Goal: Task Accomplishment & Management: Complete application form

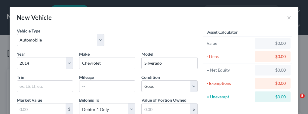
select select "0"
select select "12"
select select "2"
select select "0"
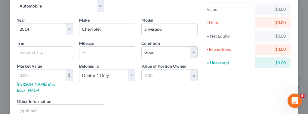
scroll to position [35, 0]
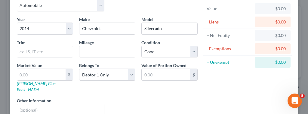
click at [266, 9] on div "$0.00" at bounding box center [273, 9] width 26 height 6
click at [93, 35] on div "Year Select 2026 2025 2024 2023 2022 2021 2020 2019 2018 2017 2016 2015 2014 20…" at bounding box center [107, 68] width 187 height 104
click at [82, 51] on input "text" at bounding box center [107, 51] width 56 height 11
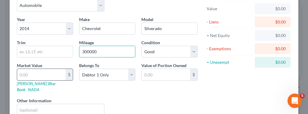
type input "300000"
click at [25, 69] on input "text" at bounding box center [41, 74] width 48 height 11
type input "7"
type input "7.00"
type input "75"
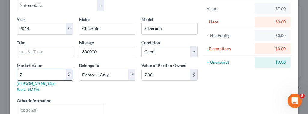
type input "75.00"
type input "750"
type input "750.00"
type input "7500"
type input "7,500.00"
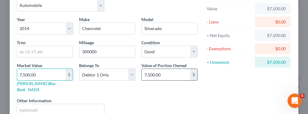
type input "7,500.00"
click at [162, 74] on input "7,500.00" at bounding box center [166, 74] width 48 height 11
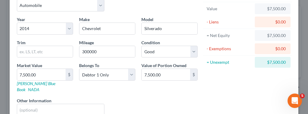
click at [279, 47] on div "$0.00" at bounding box center [273, 49] width 26 height 6
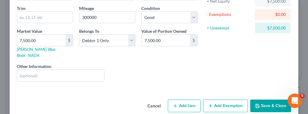
scroll to position [71, 0]
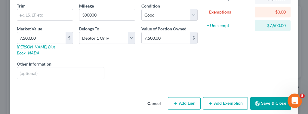
click at [215, 98] on button "Add Exemption" at bounding box center [225, 103] width 45 height 13
select select "2"
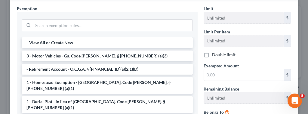
scroll to position [185, 0]
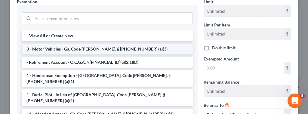
click at [116, 44] on li "3 - Motor Vehicles - Ga. Code [PERSON_NAME]. § [PHONE_NUMBER] (a)(3)" at bounding box center [107, 49] width 171 height 11
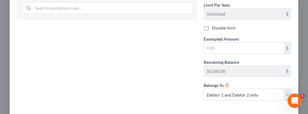
scroll to position [227, 0]
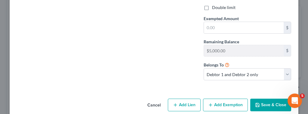
click at [258, 99] on button "Save & Close" at bounding box center [270, 105] width 41 height 13
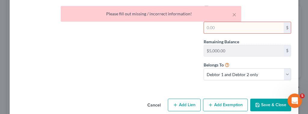
click at [247, 75] on div "Limit $5,000.00 $ Limit Per Item Unlimited $ Double limit Exempted Amount * $ R…" at bounding box center [248, 21] width 94 height 128
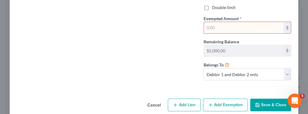
click at [235, 22] on input "text" at bounding box center [244, 27] width 80 height 11
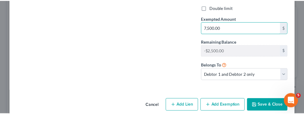
scroll to position [218, 0]
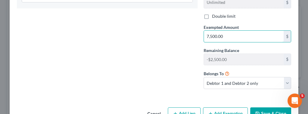
type input "7,500.00"
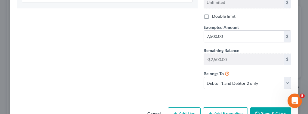
click at [261, 107] on button "Save & Close" at bounding box center [270, 113] width 41 height 13
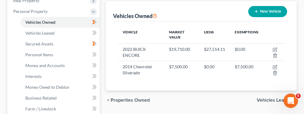
scroll to position [111, 0]
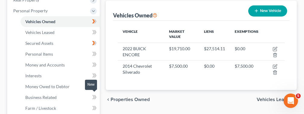
click at [95, 95] on icon at bounding box center [95, 97] width 3 height 4
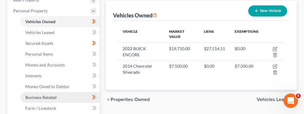
click at [47, 95] on span "Business Related" at bounding box center [40, 97] width 31 height 5
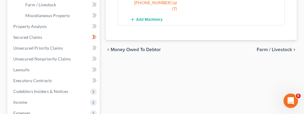
scroll to position [218, 0]
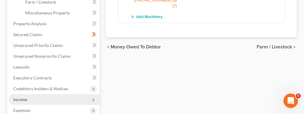
click at [92, 98] on icon at bounding box center [93, 100] width 5 height 5
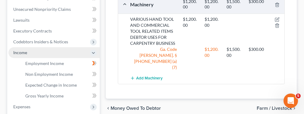
scroll to position [156, 0]
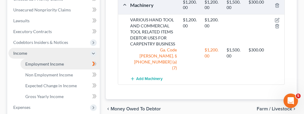
click at [59, 66] on link "Employment Income" at bounding box center [59, 64] width 79 height 11
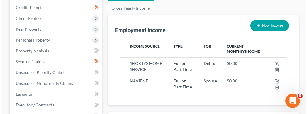
scroll to position [83, 0]
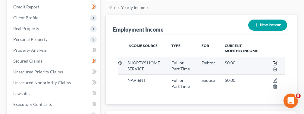
click at [274, 61] on icon "button" at bounding box center [274, 63] width 5 height 5
select select "0"
select select "10"
select select "0"
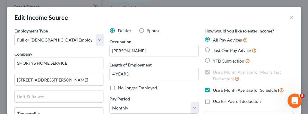
scroll to position [85, 182]
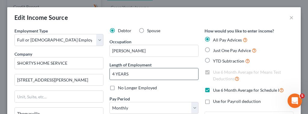
click at [115, 72] on input "4 YEARS" at bounding box center [154, 73] width 88 height 11
type input "5 YEARS"
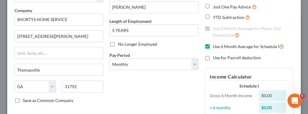
scroll to position [45, 0]
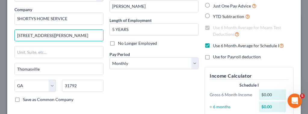
drag, startPoint x: 58, startPoint y: 36, endPoint x: 12, endPoint y: 40, distance: 46.3
click at [12, 40] on div "Employment Type * Select Full or [DEMOGRAPHIC_DATA] Employment Self Employment …" at bounding box center [58, 71] width 95 height 176
type input "[STREET_ADDRESS][PERSON_NAME]"
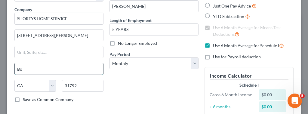
type input "[GEOGRAPHIC_DATA]"
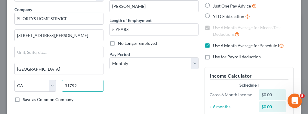
click at [82, 88] on input "31792" at bounding box center [83, 86] width 42 height 12
type input "31626"
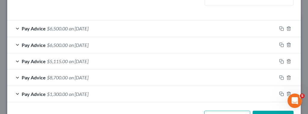
scroll to position [196, 0]
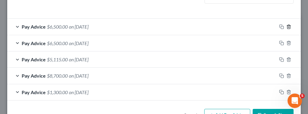
click at [287, 26] on icon "button" at bounding box center [289, 26] width 5 height 5
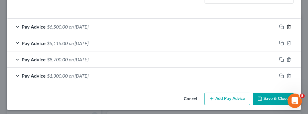
click at [287, 26] on icon "button" at bounding box center [289, 26] width 5 height 5
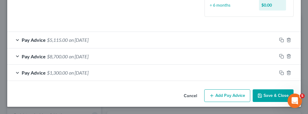
scroll to position [181, 0]
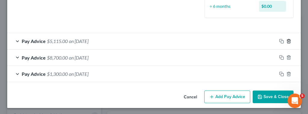
click at [287, 41] on icon "button" at bounding box center [289, 41] width 5 height 5
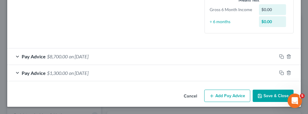
scroll to position [165, 0]
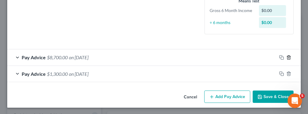
click at [287, 57] on icon "button" at bounding box center [289, 57] width 5 height 5
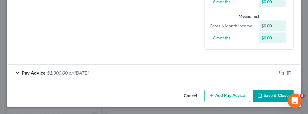
scroll to position [149, 0]
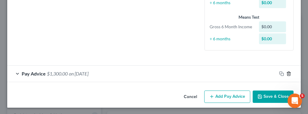
click at [287, 74] on icon "button" at bounding box center [289, 73] width 5 height 5
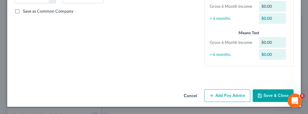
scroll to position [132, 0]
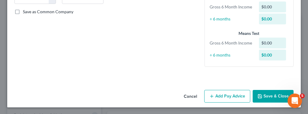
click at [231, 95] on button "Add Pay Advice" at bounding box center [227, 96] width 46 height 13
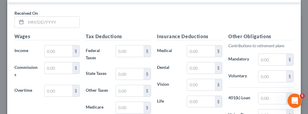
scroll to position [225, 0]
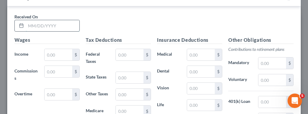
click at [43, 24] on input "text" at bounding box center [53, 25] width 54 height 11
type input "[DATE]"
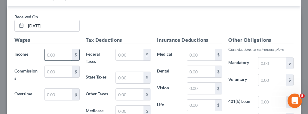
click at [64, 51] on input "text" at bounding box center [59, 54] width 28 height 11
type input "5,043.61"
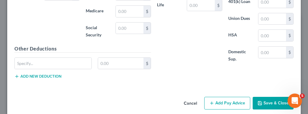
scroll to position [325, 0]
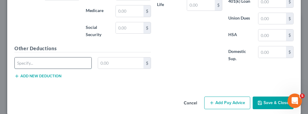
click at [45, 63] on input "text" at bounding box center [53, 62] width 77 height 11
type input "EXPENSES"
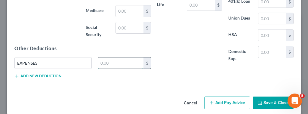
click at [121, 63] on input "text" at bounding box center [121, 62] width 46 height 11
type input "2,387.00"
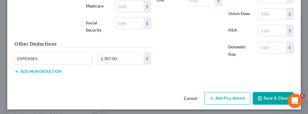
click at [229, 93] on button "Add Pay Advice" at bounding box center [227, 98] width 46 height 13
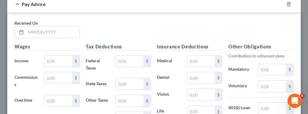
scroll to position [423, 0]
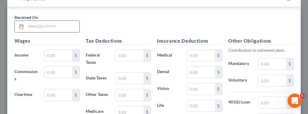
click at [46, 25] on input "text" at bounding box center [53, 26] width 54 height 11
type input "[DATE]"
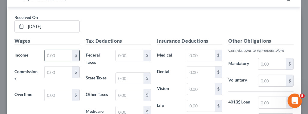
click at [56, 53] on input "text" at bounding box center [59, 55] width 28 height 11
type input "1,600.00"
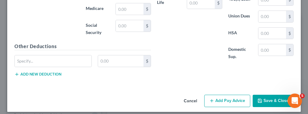
scroll to position [526, 0]
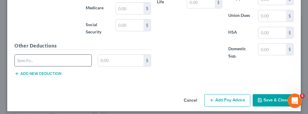
click at [42, 55] on input "text" at bounding box center [53, 60] width 77 height 11
type input "EXPENSES"
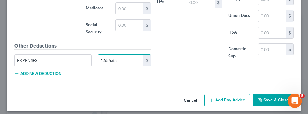
type input "1,556.68"
click at [222, 95] on button "Add Pay Advice" at bounding box center [227, 100] width 46 height 13
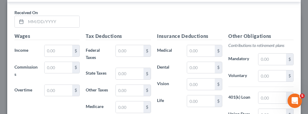
scroll to position [631, 0]
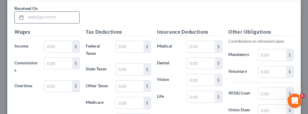
click at [40, 13] on input "text" at bounding box center [53, 17] width 54 height 11
type input "[DATE]"
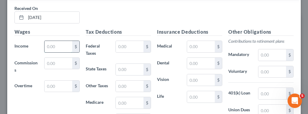
click at [56, 42] on input "text" at bounding box center [59, 46] width 28 height 11
type input "2,066.22"
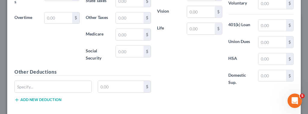
scroll to position [724, 0]
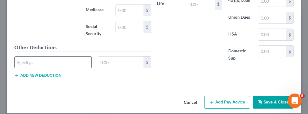
click at [61, 57] on input "text" at bounding box center [53, 62] width 77 height 11
type input "EXPENSES"
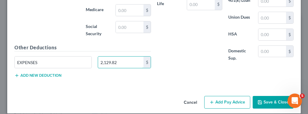
type input "2,129.82"
click at [212, 97] on button "Add Pay Advice" at bounding box center [227, 102] width 46 height 13
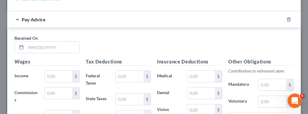
scroll to position [820, 0]
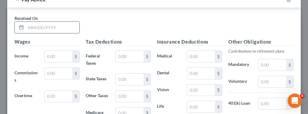
click at [37, 22] on input "text" at bounding box center [53, 27] width 54 height 11
type input "07/15.2025"
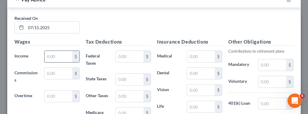
paste input "[STREET_ADDRESS][PERSON_NAME]"
type input "4"
type input "150.00"
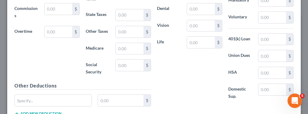
scroll to position [912, 0]
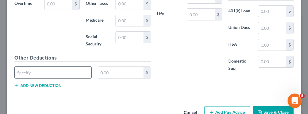
click at [70, 67] on input "text" at bounding box center [53, 72] width 77 height 11
type input "EXPENSES"
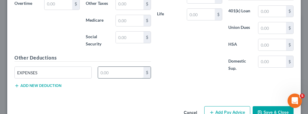
click at [116, 67] on input "text" at bounding box center [121, 72] width 46 height 11
type input "1,150.06"
click at [212, 106] on button "Add Pay Advice" at bounding box center [227, 112] width 46 height 13
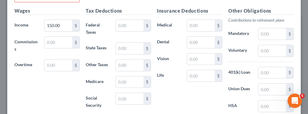
scroll to position [799, 0]
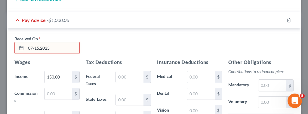
click at [41, 42] on input "07/15.2025" at bounding box center [53, 47] width 54 height 11
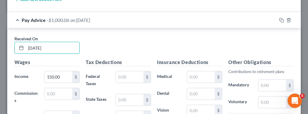
type input "[DATE]"
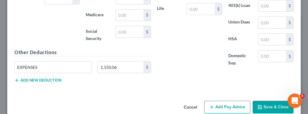
scroll to position [921, 0]
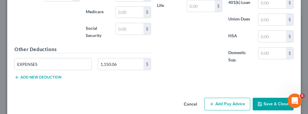
click at [227, 98] on button "Add Pay Advice" at bounding box center [227, 104] width 46 height 13
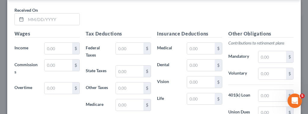
scroll to position [1033, 0]
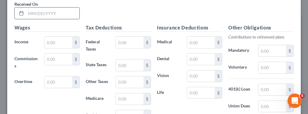
click at [64, 8] on input "text" at bounding box center [53, 13] width 54 height 11
type input "[DATE]"
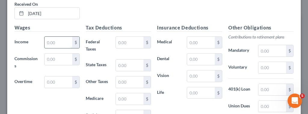
click at [55, 37] on input "text" at bounding box center [59, 42] width 28 height 11
type input "1,750.00"
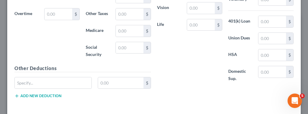
scroll to position [1118, 0]
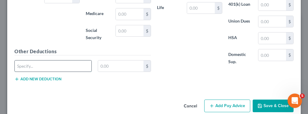
click at [68, 61] on input "text" at bounding box center [53, 66] width 77 height 11
type input "W"
type input "EXPENSES"
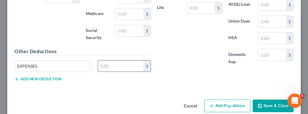
click at [115, 61] on input "text" at bounding box center [121, 66] width 46 height 11
type input "443.13"
click at [221, 100] on button "Add Pay Advice" at bounding box center [227, 106] width 46 height 13
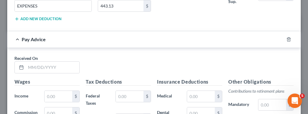
scroll to position [1198, 0]
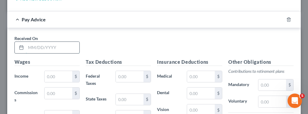
click at [50, 42] on input "text" at bounding box center [53, 47] width 54 height 11
type input "[DATE]"
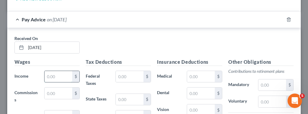
click at [50, 71] on input "text" at bounding box center [59, 76] width 28 height 11
type input "13,015.00"
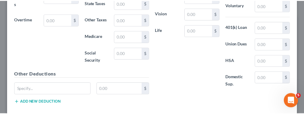
scroll to position [1302, 0]
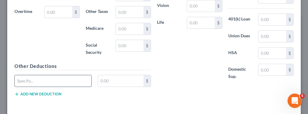
click at [74, 75] on input "text" at bounding box center [53, 80] width 77 height 11
type input "EXPENSES"
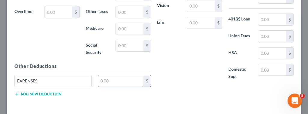
click at [114, 75] on input "text" at bounding box center [121, 80] width 46 height 11
type input "1,336.89"
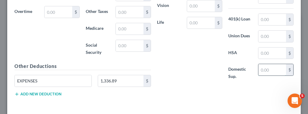
click at [259, 64] on input "text" at bounding box center [273, 69] width 28 height 11
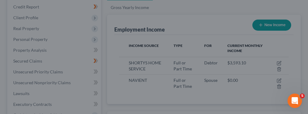
scroll to position [300912, 300816]
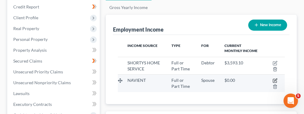
click at [274, 80] on icon "button" at bounding box center [275, 80] width 3 height 3
select select "0"
select select "48"
select select "2"
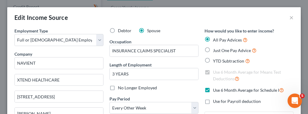
scroll to position [85, 182]
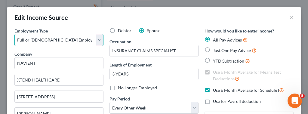
click at [98, 42] on select "Select Full or [DEMOGRAPHIC_DATA] Employment Self Employment" at bounding box center [58, 40] width 89 height 12
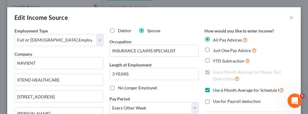
click at [97, 14] on div "Edit Income Source ×" at bounding box center [154, 17] width 294 height 20
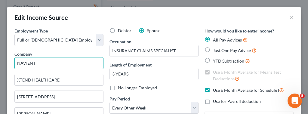
click at [63, 61] on input "NAVIENT" at bounding box center [58, 63] width 89 height 12
type input "N"
type input "R1 RCM HOLDCO"
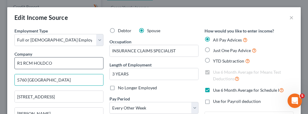
type input "5760 [GEOGRAPHIC_DATA]"
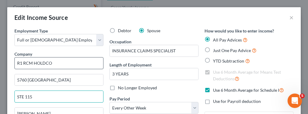
type input "STE 115"
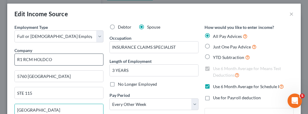
type input "[GEOGRAPHIC_DATA]"
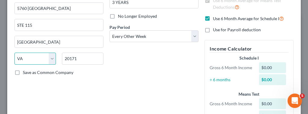
click at [51, 59] on select "State [US_STATE] AK AR AZ CA CO CT DE DC [GEOGRAPHIC_DATA] [GEOGRAPHIC_DATA] GU…" at bounding box center [35, 59] width 42 height 12
select select "14"
click at [14, 53] on select "State [US_STATE] AK AR AZ CA CO CT DE DC [GEOGRAPHIC_DATA] [GEOGRAPHIC_DATA] GU…" at bounding box center [35, 59] width 42 height 12
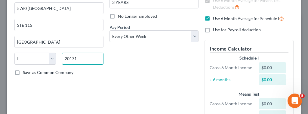
click at [78, 59] on input "20171" at bounding box center [83, 59] width 42 height 12
type input "2"
type input "60631"
type input "[GEOGRAPHIC_DATA]"
click at [23, 71] on label "Save as Common Company" at bounding box center [48, 73] width 51 height 6
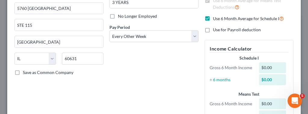
click at [25, 71] on input "Save as Common Company" at bounding box center [27, 72] width 4 height 4
checkbox input "true"
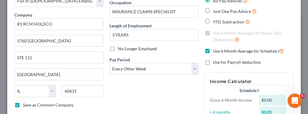
scroll to position [39, 0]
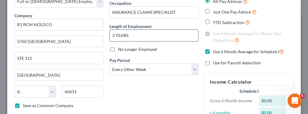
click at [146, 38] on input "3 YEARS" at bounding box center [154, 35] width 88 height 11
type input "3"
type input "1 YEAR"
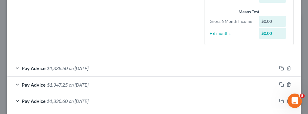
scroll to position [160, 0]
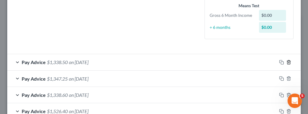
click at [287, 61] on icon "button" at bounding box center [289, 62] width 5 height 5
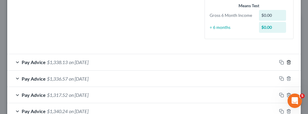
click at [287, 61] on icon "button" at bounding box center [289, 62] width 5 height 5
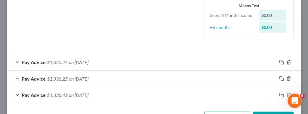
click at [287, 61] on icon "button" at bounding box center [289, 62] width 5 height 5
click at [287, 76] on icon "button" at bounding box center [289, 78] width 5 height 5
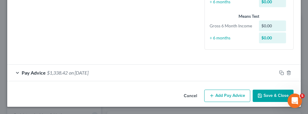
scroll to position [149, 0]
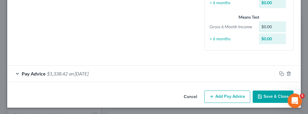
click at [287, 73] on icon "button" at bounding box center [289, 73] width 5 height 5
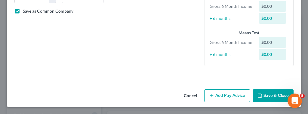
scroll to position [132, 0]
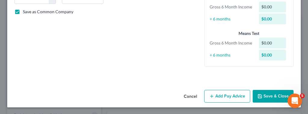
click at [226, 95] on button "Add Pay Advice" at bounding box center [227, 96] width 46 height 13
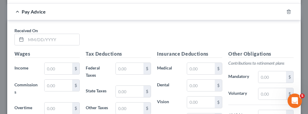
scroll to position [219, 0]
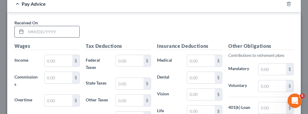
click at [39, 32] on input "text" at bounding box center [53, 31] width 54 height 11
click at [39, 34] on input "[DATE]" at bounding box center [53, 31] width 54 height 11
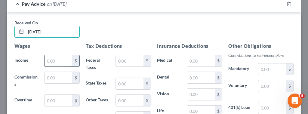
type input "[DATE]"
click at [51, 60] on input "text" at bounding box center [59, 60] width 28 height 11
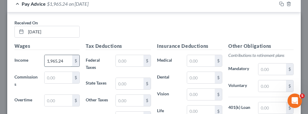
type input "1,965.24"
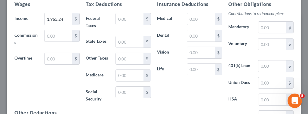
scroll to position [265, 0]
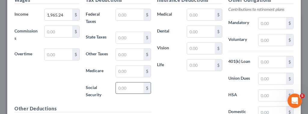
click at [125, 85] on input "text" at bounding box center [130, 87] width 28 height 11
type input "106.12"
click at [117, 71] on input "text" at bounding box center [130, 71] width 28 height 11
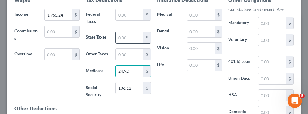
type input "24.92"
click at [119, 35] on input "text" at bounding box center [130, 37] width 28 height 11
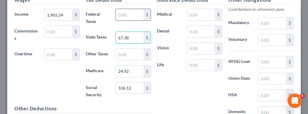
type input "67.38"
click at [116, 14] on input "text" at bounding box center [130, 14] width 28 height 11
type input "126.99"
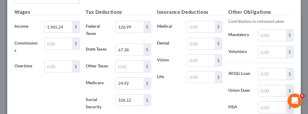
scroll to position [249, 0]
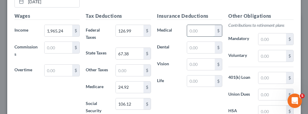
click at [195, 30] on input "text" at bounding box center [201, 30] width 28 height 11
type input "166.33"
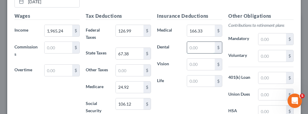
click at [198, 49] on input "text" at bounding box center [201, 47] width 28 height 11
type input "24.36"
type input "5.76"
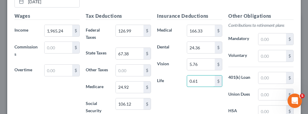
type input "0.61"
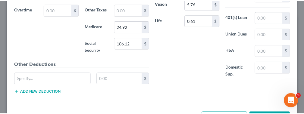
scroll to position [321, 0]
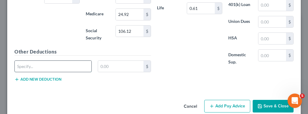
click at [27, 61] on input "text" at bounding box center [53, 66] width 77 height 11
type input "HEALTH SAVINGS ACCT"
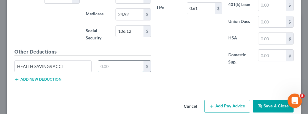
click at [117, 62] on input "text" at bounding box center [121, 66] width 46 height 11
type input "57.75"
click at [258, 104] on icon "button" at bounding box center [260, 106] width 5 height 5
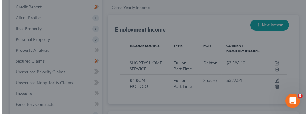
scroll to position [300912, 300816]
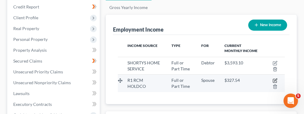
click at [275, 79] on icon "button" at bounding box center [275, 80] width 3 height 3
select select "0"
select select "14"
select select "2"
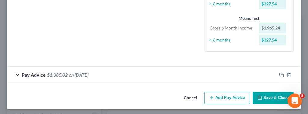
scroll to position [149, 0]
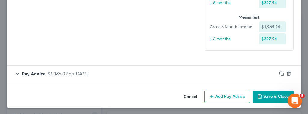
click at [210, 92] on button "Add Pay Advice" at bounding box center [227, 97] width 46 height 13
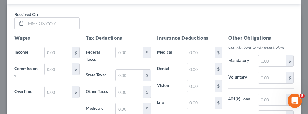
scroll to position [247, 0]
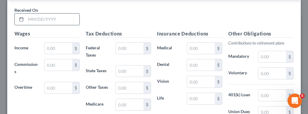
click at [56, 19] on input "text" at bounding box center [53, 19] width 54 height 11
type input "[DATE]"
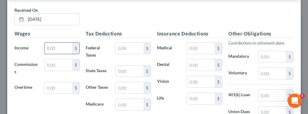
click at [49, 48] on input "text" at bounding box center [59, 48] width 28 height 11
type input "1,965.24"
type input "126.99"
type input "67.38"
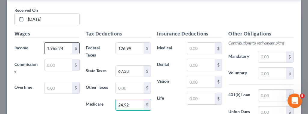
type input "24.92"
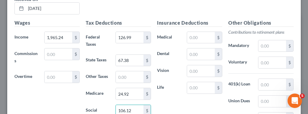
type input "106.12"
click at [201, 85] on input "text" at bounding box center [201, 87] width 28 height 11
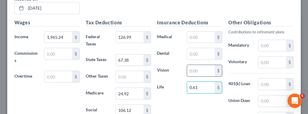
type input "0.61"
click at [194, 71] on input "text" at bounding box center [201, 70] width 28 height 11
type input "5.78"
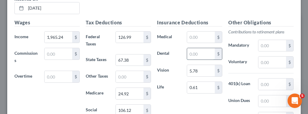
click at [190, 49] on input "text" at bounding box center [201, 53] width 28 height 11
type input "24.36"
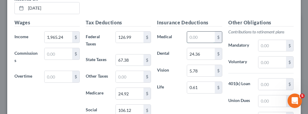
click at [192, 36] on input "text" at bounding box center [201, 37] width 28 height 11
type input "166.33"
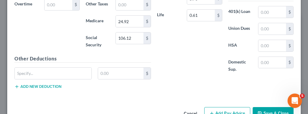
scroll to position [346, 0]
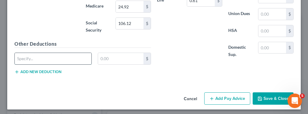
click at [33, 53] on input "text" at bounding box center [53, 58] width 77 height 11
type input "HEALTH SAVINGS ACCT"
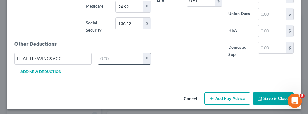
click at [103, 57] on input "text" at bounding box center [121, 58] width 46 height 11
type input "57.75"
click at [228, 94] on button "Add Pay Advice" at bounding box center [227, 98] width 46 height 13
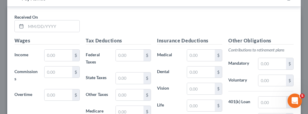
scroll to position [446, 0]
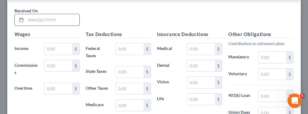
click at [42, 19] on input "text" at bounding box center [53, 19] width 54 height 11
type input "[DATE]"
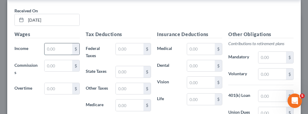
click at [55, 46] on input "text" at bounding box center [59, 48] width 28 height 11
type input "1,981.74"
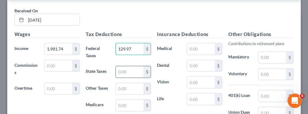
type input "129.97"
click at [121, 70] on input "text" at bounding box center [130, 71] width 28 height 11
type input "68.27"
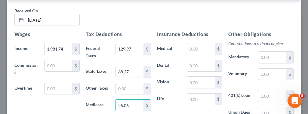
type input "25.06"
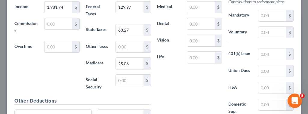
scroll to position [489, 0]
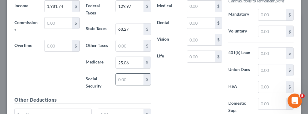
click at [117, 74] on input "text" at bounding box center [130, 79] width 28 height 11
type input "107.15"
click at [205, 2] on input "text" at bounding box center [201, 6] width 28 height 11
type input "166.33"
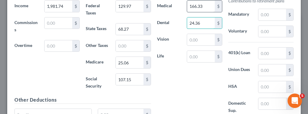
type input "24.36"
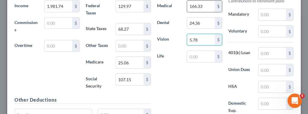
type input "5.78"
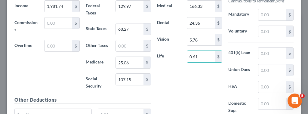
type input "0.61"
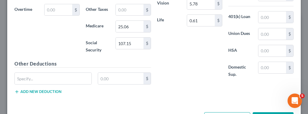
scroll to position [537, 0]
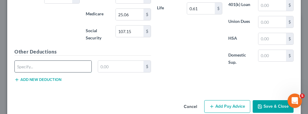
click at [23, 61] on input "text" at bounding box center [53, 66] width 77 height 11
type input "HEALTH SAVINGS ACCT"
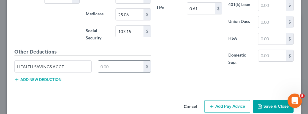
click at [105, 63] on input "text" at bounding box center [121, 66] width 46 height 11
type input "57.75"
click at [226, 102] on button "Add Pay Advice" at bounding box center [227, 106] width 46 height 13
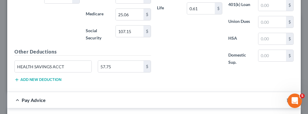
click at [305, 111] on div "Edit Income Source × Employment Type * Select Full or [DEMOGRAPHIC_DATA] Employ…" at bounding box center [154, 57] width 308 height 114
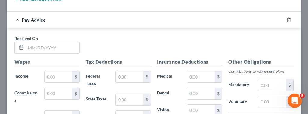
scroll to position [629, 0]
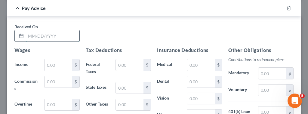
click at [66, 33] on input "text" at bounding box center [53, 35] width 54 height 11
type input "[DATE]"
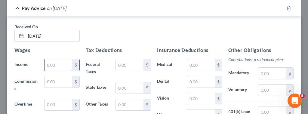
click at [64, 59] on input "text" at bounding box center [59, 64] width 28 height 11
type input "13.52"
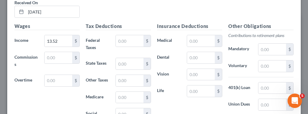
scroll to position [665, 0]
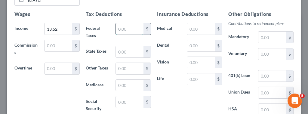
click at [126, 23] on input "text" at bounding box center [130, 28] width 28 height 11
click at [98, 71] on div "Tax Deductions Federal Taxes $ State Taxes $ Other Taxes $ Medicare $ Social Se…" at bounding box center [118, 65] width 71 height 108
click at [120, 96] on input "text" at bounding box center [130, 101] width 28 height 11
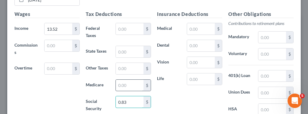
type input "0.83"
click at [118, 83] on input "text" at bounding box center [130, 85] width 28 height 11
type input "0.19"
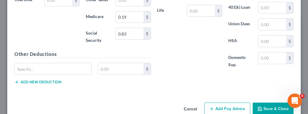
scroll to position [740, 0]
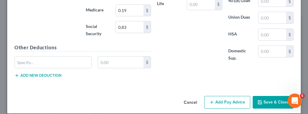
click at [236, 96] on button "Add Pay Advice" at bounding box center [227, 102] width 46 height 13
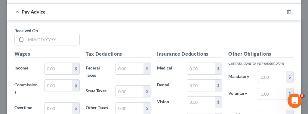
scroll to position [840, 0]
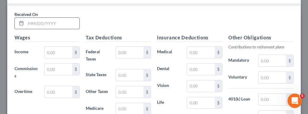
click at [40, 18] on input "text" at bounding box center [53, 23] width 54 height 11
click at [24, 18] on div at bounding box center [20, 23] width 11 height 11
drag, startPoint x: 24, startPoint y: 15, endPoint x: 33, endPoint y: 18, distance: 9.6
click at [33, 18] on div at bounding box center [46, 23] width 65 height 12
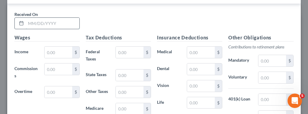
click at [33, 18] on input "text" at bounding box center [53, 23] width 54 height 11
type input "[DATE]"
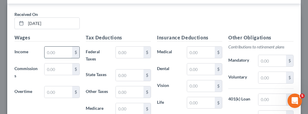
click at [51, 49] on input "text" at bounding box center [59, 52] width 28 height 11
type input "1,983.80"
type input "129.22"
type input "68.35"
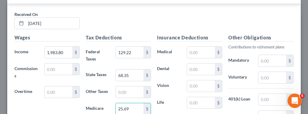
type input "25.69"
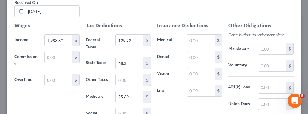
scroll to position [872, 0]
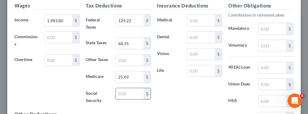
click at [125, 89] on input "text" at bounding box center [130, 93] width 28 height 11
type input "107.28"
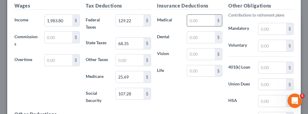
click at [194, 15] on input "text" at bounding box center [201, 20] width 28 height 11
type input "166.33"
type input "24.36"
type input "5.79"
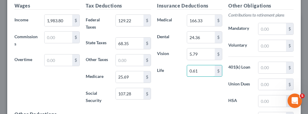
type input "0.61"
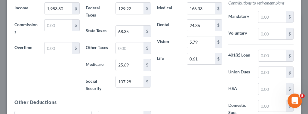
scroll to position [936, 0]
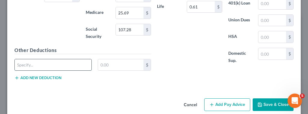
click at [68, 59] on input "text" at bounding box center [53, 64] width 77 height 11
type input "HEALTH SAVINGS ACCT"
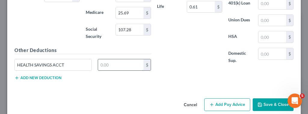
click at [107, 60] on input "text" at bounding box center [121, 64] width 46 height 11
type input "57.75"
click at [213, 98] on button "Add Pay Advice" at bounding box center [227, 104] width 46 height 13
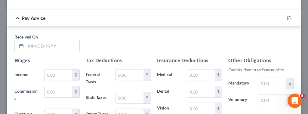
scroll to position [1033, 0]
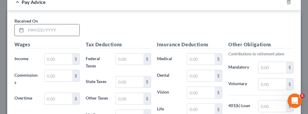
click at [32, 24] on input "text" at bounding box center [53, 29] width 54 height 11
type input "[DATE]"
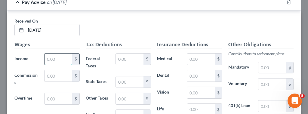
click at [51, 54] on input "text" at bounding box center [59, 59] width 28 height 11
type input "1,983.19"
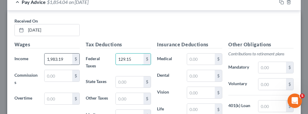
type input "129.15"
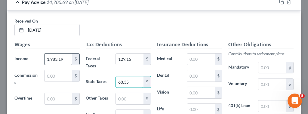
type input "68.35"
type input "25.06"
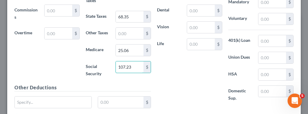
type input "107.23"
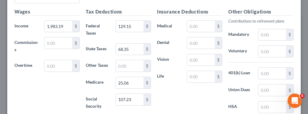
scroll to position [1062, 0]
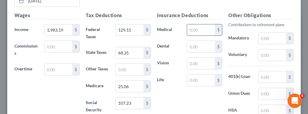
click at [198, 24] on input "text" at bounding box center [201, 29] width 28 height 11
type input "166.33"
type input "24.36"
type input "5.78"
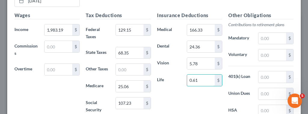
type input "0.61"
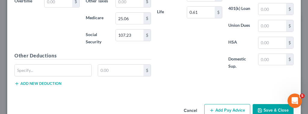
scroll to position [1134, 0]
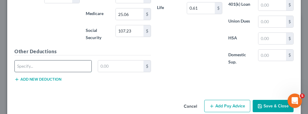
click at [31, 61] on input "text" at bounding box center [53, 66] width 77 height 11
type input "HEALTH SAVINGS ACCT"
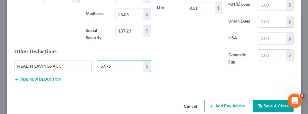
type input "57.75"
click at [234, 100] on button "Add Pay Advice" at bounding box center [227, 106] width 46 height 13
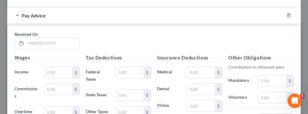
scroll to position [1230, 0]
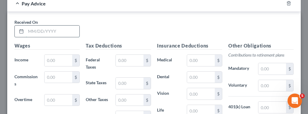
click at [34, 26] on input "text" at bounding box center [53, 31] width 54 height 11
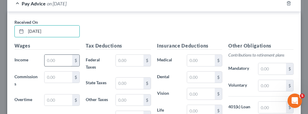
type input "[DATE]"
click at [55, 55] on input "text" at bounding box center [59, 60] width 28 height 11
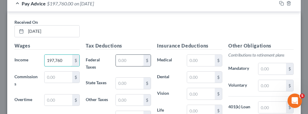
type input "197,760"
click at [123, 55] on input "text" at bounding box center [130, 60] width 28 height 11
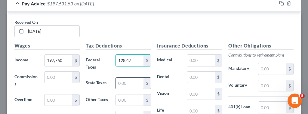
type input "128.47"
click at [116, 78] on input "text" at bounding box center [130, 83] width 28 height 11
type input "68.05"
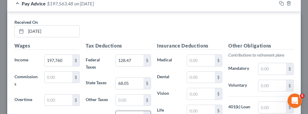
type input "25.00"
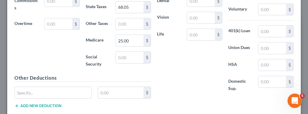
scroll to position [1315, 0]
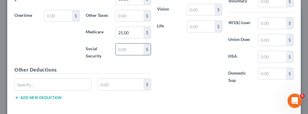
click at [130, 44] on input "text" at bounding box center [130, 49] width 28 height 11
type input "106.89"
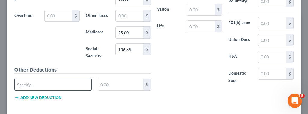
click at [50, 79] on input "text" at bounding box center [53, 84] width 77 height 11
type input "HEALTH SAVINGS ACCT"
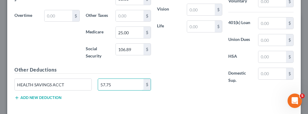
type input "57.75"
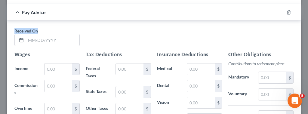
scroll to position [1421, 0]
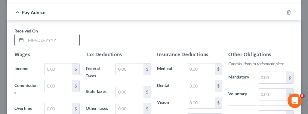
drag, startPoint x: 137, startPoint y: 29, endPoint x: 63, endPoint y: 24, distance: 73.9
click at [63, 28] on div "Received On *" at bounding box center [153, 39] width 285 height 23
click at [58, 34] on input "text" at bounding box center [53, 39] width 54 height 11
type input "[DATE]"
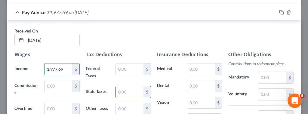
type input "1,977.69"
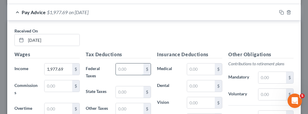
click at [126, 64] on input "text" at bounding box center [130, 69] width 28 height 11
type input "128.47"
click at [127, 86] on input "text" at bounding box center [130, 91] width 28 height 11
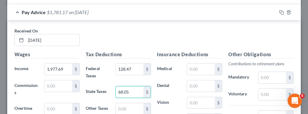
type input "68.05"
type input "25.06"
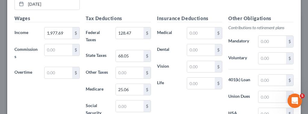
scroll to position [1461, 0]
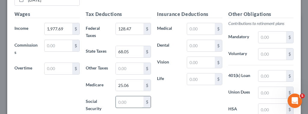
click at [130, 96] on input "text" at bounding box center [130, 101] width 28 height 11
type input "106.89"
click at [189, 23] on input "text" at bounding box center [201, 28] width 28 height 11
type input "166.33"
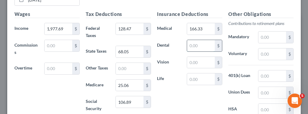
click at [193, 40] on input "text" at bounding box center [201, 45] width 28 height 11
type input "5"
type input "24.36"
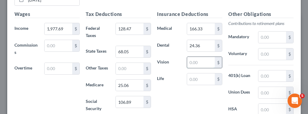
click at [194, 57] on input "text" at bounding box center [201, 62] width 28 height 11
type input "5.76"
click at [192, 73] on input "text" at bounding box center [201, 78] width 28 height 11
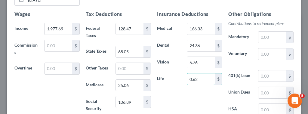
type input "0.62"
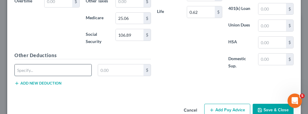
click at [85, 64] on input "text" at bounding box center [53, 69] width 77 height 11
type input "HEALTH SAVINGS ACCT"
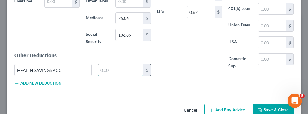
click at [111, 64] on input "text" at bounding box center [121, 69] width 46 height 11
type input "57.75"
click at [222, 104] on button "Add Pay Advice" at bounding box center [227, 110] width 46 height 13
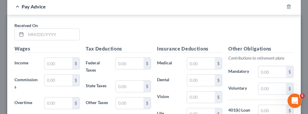
scroll to position [1621, 0]
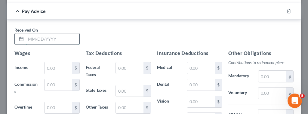
click at [62, 33] on input "text" at bounding box center [53, 38] width 54 height 11
type input "7"
type input "[DATE]"
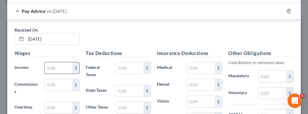
click at [51, 62] on input "text" at bounding box center [59, 67] width 28 height 11
type input "1,976.23"
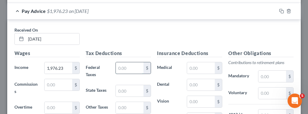
click at [121, 62] on input "text" at bounding box center [130, 67] width 28 height 11
type input "106.92"
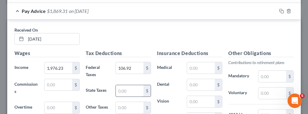
click at [127, 85] on input "text" at bounding box center [130, 90] width 28 height 11
type input "65.55"
type input "25.00"
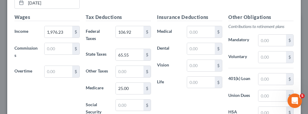
scroll to position [1657, 0]
click at [124, 100] on input "text" at bounding box center [130, 105] width 28 height 11
click at [167, 88] on div "Insurance Deductions Medical $ Dental $ Vision $ Life $" at bounding box center [189, 80] width 71 height 133
click at [130, 26] on input "106.92" at bounding box center [130, 31] width 28 height 11
drag, startPoint x: 131, startPoint y: 22, endPoint x: 131, endPoint y: 17, distance: 5.2
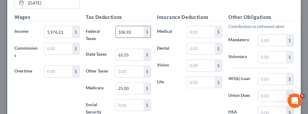
click at [131, 26] on input "106.92" at bounding box center [130, 31] width 28 height 11
click at [126, 100] on input "text" at bounding box center [130, 105] width 28 height 11
click at [129, 100] on input "text" at bounding box center [130, 105] width 28 height 11
click at [127, 100] on input "text" at bounding box center [130, 105] width 28 height 11
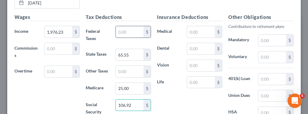
type input "106.92"
click at [119, 26] on input "text" at bounding box center [130, 31] width 28 height 11
type input "128.25"
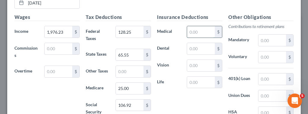
click at [190, 26] on input "text" at bounding box center [201, 31] width 28 height 11
type input "5.78"
click at [195, 43] on input "text" at bounding box center [201, 48] width 28 height 11
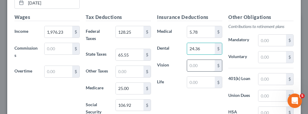
type input "24.36"
click at [192, 60] on input "text" at bounding box center [201, 65] width 28 height 11
type input "5.78"
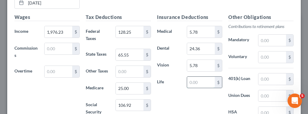
click at [189, 77] on input "text" at bounding box center [201, 82] width 28 height 11
type input "0.62"
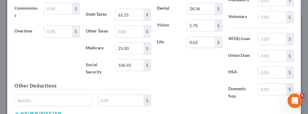
scroll to position [1705, 0]
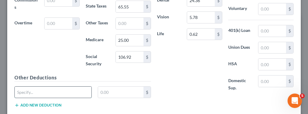
click at [54, 87] on input "text" at bounding box center [53, 92] width 77 height 11
type input "HEALTH SAVINGS ACCT"
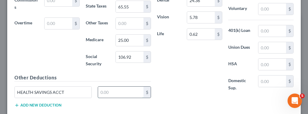
click at [114, 87] on input "text" at bounding box center [121, 92] width 46 height 11
click at [104, 87] on input "58.65" at bounding box center [121, 92] width 46 height 11
type input "57.75"
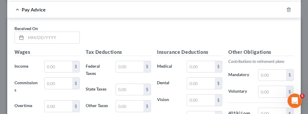
scroll to position [1826, 0]
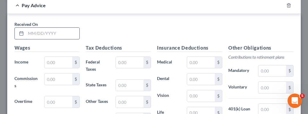
click at [42, 28] on input "text" at bounding box center [53, 33] width 54 height 11
type input "[DATE]"
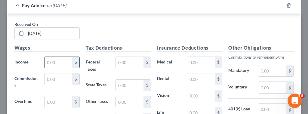
click at [48, 57] on input "text" at bounding box center [59, 62] width 28 height 11
type input "1,973.48"
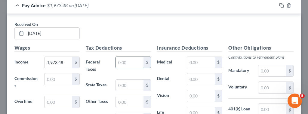
click at [122, 57] on input "text" at bounding box center [130, 62] width 28 height 11
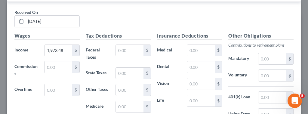
scroll to position [1850, 0]
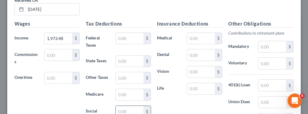
click at [134, 106] on input "text" at bounding box center [130, 111] width 28 height 11
type input "106.44"
click at [120, 89] on input "text" at bounding box center [130, 94] width 28 height 11
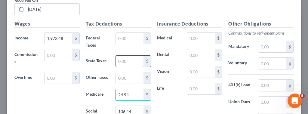
type input "24.94"
click at [122, 56] on input "text" at bounding box center [130, 61] width 28 height 11
click at [129, 56] on input "text" at bounding box center [130, 61] width 28 height 11
type input "65.31"
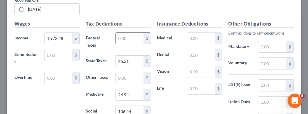
click at [126, 33] on input "text" at bounding box center [130, 38] width 28 height 11
type input "127.98"
click at [193, 33] on input "text" at bounding box center [201, 38] width 28 height 11
type input "166.33"
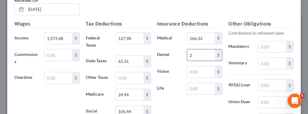
type input "24.36"
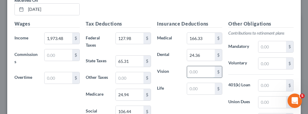
click at [191, 66] on input "text" at bounding box center [201, 71] width 28 height 11
type input "5.78"
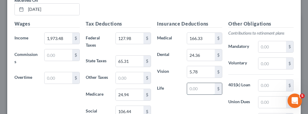
click at [192, 83] on input "text" at bounding box center [201, 88] width 28 height 11
type input "0.61"
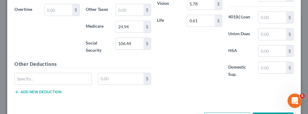
scroll to position [1922, 0]
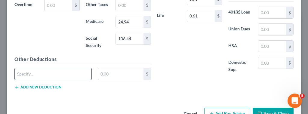
click at [58, 68] on input "text" at bounding box center [53, 73] width 77 height 11
type input "HEALTH SAVINGS ACCT"
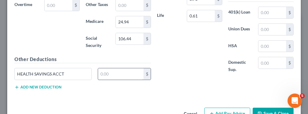
click at [107, 68] on input "text" at bounding box center [121, 73] width 46 height 11
click at [153, 105] on div "Cancel Add Pay Advice Save & Close" at bounding box center [154, 115] width 294 height 20
click at [107, 68] on input "58.65" at bounding box center [121, 73] width 46 height 11
type input "57.75"
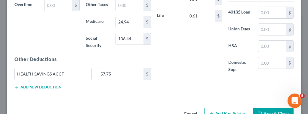
click at [214, 108] on button "Add Pay Advice" at bounding box center [227, 114] width 46 height 13
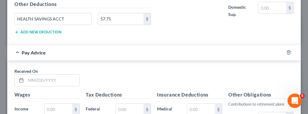
scroll to position [1984, 0]
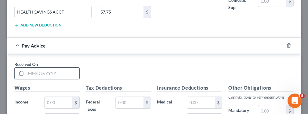
click at [42, 68] on input "text" at bounding box center [53, 73] width 54 height 11
click at [39, 68] on input "[DATE]" at bounding box center [53, 73] width 54 height 11
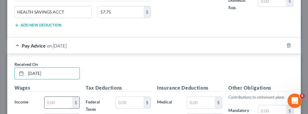
type input "[DATE]"
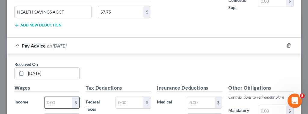
click at [48, 97] on input "text" at bounding box center [59, 102] width 28 height 11
type input "1,977.60"
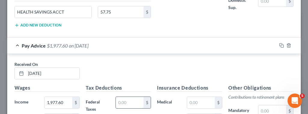
click at [122, 97] on input "text" at bounding box center [130, 102] width 28 height 11
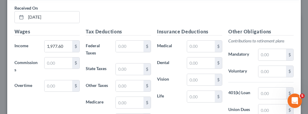
scroll to position [2045, 0]
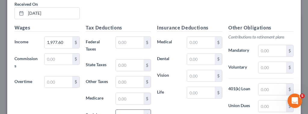
click at [116, 110] on input "text" at bounding box center [130, 115] width 28 height 11
drag, startPoint x: 116, startPoint y: 98, endPoint x: 122, endPoint y: 97, distance: 5.2
click at [122, 110] on input "text" at bounding box center [130, 115] width 28 height 11
type input "106.88"
click at [122, 93] on input "text" at bounding box center [130, 98] width 28 height 11
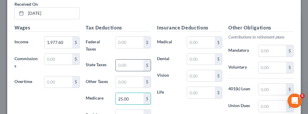
type input "25.00"
click at [124, 60] on input "text" at bounding box center [130, 65] width 28 height 11
click at [122, 60] on input "68.52" at bounding box center [130, 65] width 28 height 11
type input "65.52"
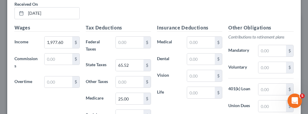
click at [157, 24] on h5 "Insurance Deductions" at bounding box center [189, 28] width 65 height 8
click at [119, 37] on input "text" at bounding box center [130, 42] width 28 height 11
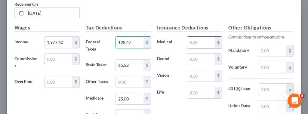
type input "128.47"
click at [199, 37] on input "text" at bounding box center [201, 42] width 28 height 11
type input "166.33"
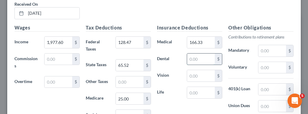
click at [187, 54] on input "text" at bounding box center [201, 59] width 28 height 11
type input "24.36"
click at [192, 70] on input "text" at bounding box center [201, 75] width 28 height 11
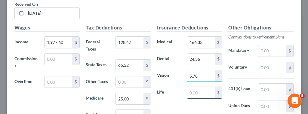
type input "5.78"
click at [198, 87] on input "text" at bounding box center [201, 92] width 28 height 11
type input "0.61"
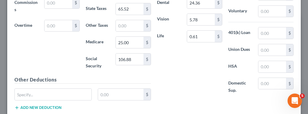
scroll to position [2113, 0]
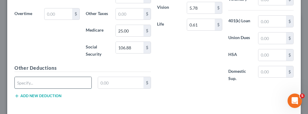
click at [70, 77] on input "text" at bounding box center [53, 82] width 77 height 11
type input "HEALTH SAVINGS ACCT"
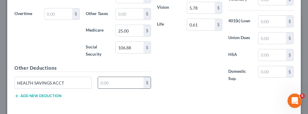
click at [111, 77] on input "text" at bounding box center [121, 82] width 46 height 11
type input "57.75"
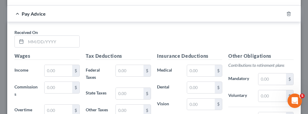
scroll to position [2221, 0]
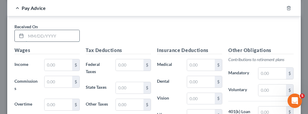
click at [54, 30] on input "text" at bounding box center [53, 35] width 54 height 11
type input "[DATE]"
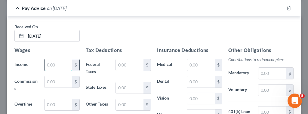
click at [59, 59] on input "text" at bounding box center [59, 64] width 28 height 11
type input "1,977.60"
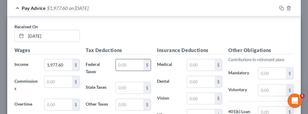
click at [133, 59] on input "text" at bounding box center [130, 64] width 28 height 11
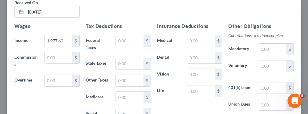
scroll to position [2245, 0]
click at [130, 108] on input "text" at bounding box center [130, 113] width 28 height 11
click at [75, 81] on div "Wages Income * 1,977.60 $ Commissions $ Overtime $" at bounding box center [46, 77] width 71 height 108
click at [121, 108] on input "text" at bounding box center [130, 113] width 28 height 11
type input "106.99"
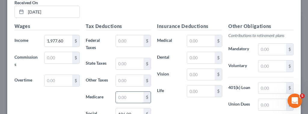
click at [121, 92] on input "text" at bounding box center [130, 97] width 28 height 11
type input "25.00"
click at [126, 58] on input "text" at bounding box center [130, 63] width 28 height 11
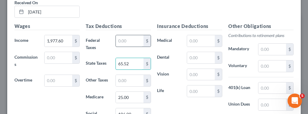
type input "65.52"
click at [125, 35] on input "text" at bounding box center [130, 40] width 28 height 11
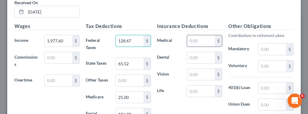
type input "128.47"
click at [189, 35] on input "text" at bounding box center [201, 40] width 28 height 11
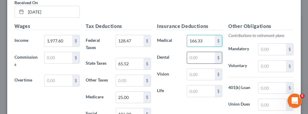
type input "166.33"
click at [193, 52] on input "text" at bounding box center [201, 57] width 28 height 11
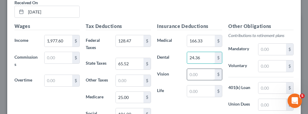
type input "24.36"
click at [195, 69] on input "text" at bounding box center [201, 74] width 28 height 11
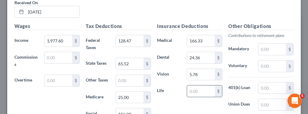
click at [195, 85] on input "text" at bounding box center [201, 90] width 28 height 11
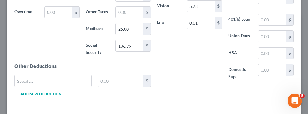
scroll to position [2317, 0]
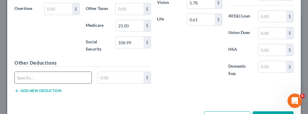
click at [79, 72] on input "text" at bounding box center [53, 77] width 77 height 11
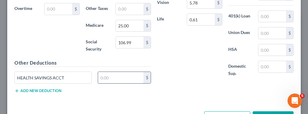
click at [102, 72] on input "text" at bounding box center [121, 77] width 46 height 11
click at [108, 72] on input "58.65" at bounding box center [121, 77] width 46 height 11
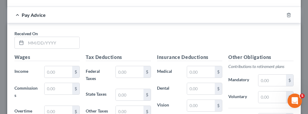
scroll to position [2417, 0]
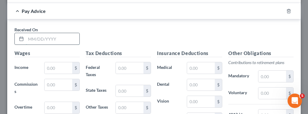
click at [69, 33] on input "text" at bounding box center [53, 38] width 54 height 11
click at [32, 33] on input "[DATE]" at bounding box center [53, 38] width 54 height 11
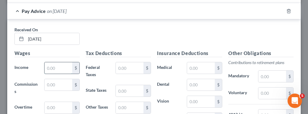
click at [53, 62] on input "text" at bounding box center [59, 67] width 28 height 11
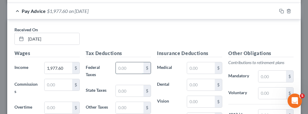
click at [118, 62] on input "text" at bounding box center [130, 67] width 28 height 11
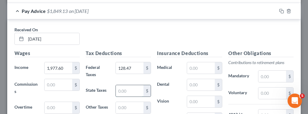
click at [120, 85] on input "text" at bounding box center [130, 90] width 28 height 11
click at [122, 85] on input "68.52" at bounding box center [130, 90] width 28 height 11
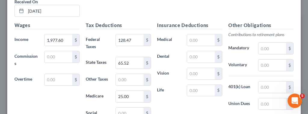
scroll to position [2457, 0]
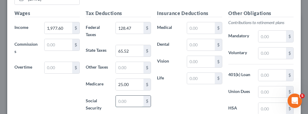
click at [129, 96] on input "text" at bounding box center [130, 101] width 28 height 11
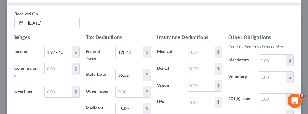
scroll to position [2445, 0]
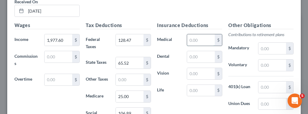
click at [192, 34] on input "text" at bounding box center [201, 39] width 28 height 11
click at [188, 34] on input "text" at bounding box center [201, 39] width 28 height 11
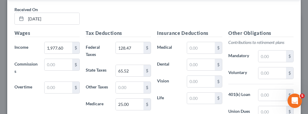
scroll to position [2449, 0]
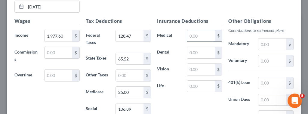
click at [205, 30] on input "text" at bounding box center [201, 35] width 28 height 11
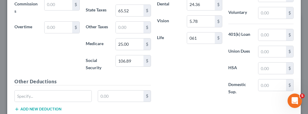
scroll to position [2501, 0]
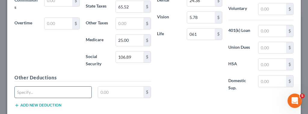
click at [54, 87] on input "text" at bounding box center [53, 92] width 77 height 11
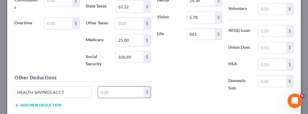
click at [118, 87] on input "text" at bounding box center [121, 92] width 46 height 11
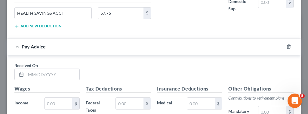
scroll to position [2616, 0]
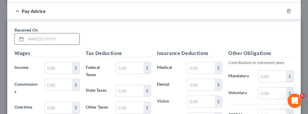
click at [58, 33] on input "text" at bounding box center [53, 38] width 54 height 11
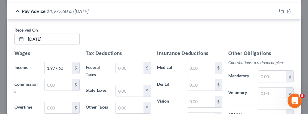
click at [114, 62] on div "$" at bounding box center [134, 71] width 42 height 18
click at [121, 62] on input "text" at bounding box center [130, 67] width 28 height 11
drag, startPoint x: 306, startPoint y: 112, endPoint x: 158, endPoint y: 7, distance: 181.6
click at [158, 27] on div "Received On * [DATE]" at bounding box center [153, 38] width 285 height 23
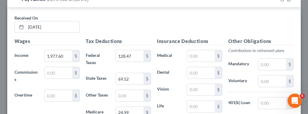
scroll to position [2648, 0]
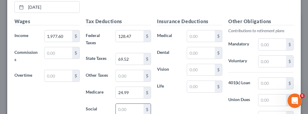
click at [126, 104] on input "text" at bounding box center [130, 109] width 28 height 11
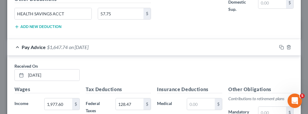
scroll to position [85, 182]
click at [200, 98] on input "text" at bounding box center [201, 103] width 28 height 11
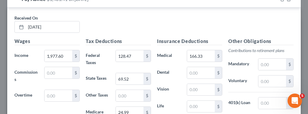
scroll to position [2640, 0]
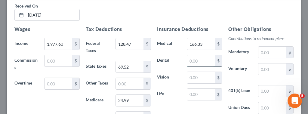
click at [202, 55] on input "text" at bounding box center [201, 60] width 28 height 11
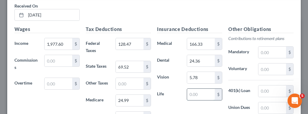
click at [199, 89] on input "text" at bounding box center [201, 94] width 28 height 11
drag, startPoint x: 305, startPoint y: 112, endPoint x: 117, endPoint y: 103, distance: 188.6
drag, startPoint x: 306, startPoint y: 103, endPoint x: 57, endPoint y: 88, distance: 249.4
click at [57, 88] on div "Wages Income * 1,977.60 $ Commissions $ Overtime $" at bounding box center [46, 80] width 71 height 108
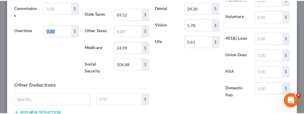
scroll to position [2711, 0]
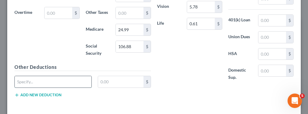
click at [83, 76] on input "text" at bounding box center [53, 81] width 77 height 11
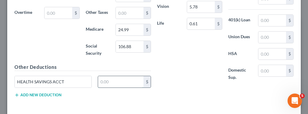
click at [127, 76] on input "text" at bounding box center [121, 81] width 46 height 11
click at [109, 76] on input "58.65" at bounding box center [121, 81] width 46 height 11
click at [106, 76] on input "58.65" at bounding box center [121, 81] width 46 height 11
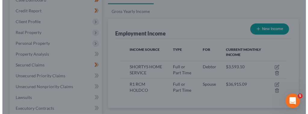
scroll to position [300912, 300816]
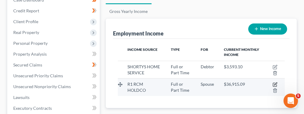
click at [275, 82] on icon "button" at bounding box center [274, 84] width 5 height 5
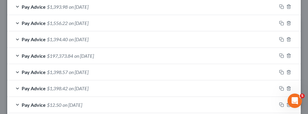
scroll to position [283, 0]
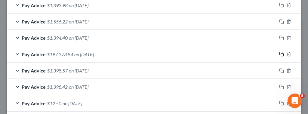
click at [279, 53] on icon "button" at bounding box center [281, 54] width 5 height 5
click at [31, 53] on span "Pay Advice" at bounding box center [34, 54] width 24 height 6
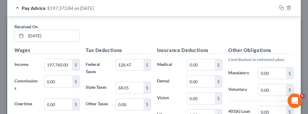
scroll to position [330, 0]
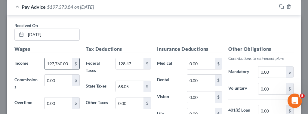
click at [69, 62] on input "197,760.00" at bounding box center [59, 63] width 28 height 11
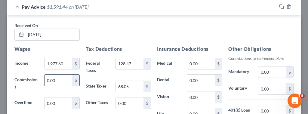
click at [69, 83] on div "0.00 $" at bounding box center [62, 83] width 42 height 18
click at [128, 58] on input "128.47" at bounding box center [130, 63] width 28 height 11
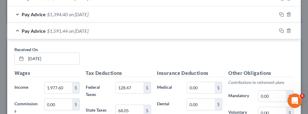
scroll to position [297, 0]
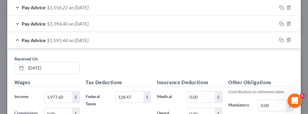
click at [275, 57] on div "Received On * [DATE]" at bounding box center [153, 67] width 285 height 23
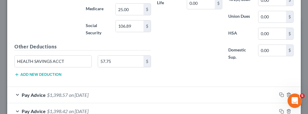
scroll to position [442, 0]
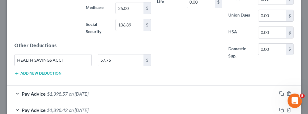
click at [281, 63] on div "Insurance Deductions Medical 0.00 $ Dental 0.00 $ Vision 0.00 $ Life 0.00 $ Oth…" at bounding box center [225, 6] width 143 height 147
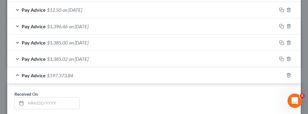
scroll to position [568, 0]
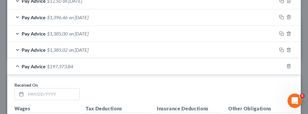
click at [55, 64] on span "$197,373.84" at bounding box center [60, 67] width 26 height 6
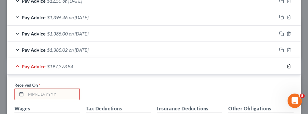
click at [287, 64] on icon "button" at bounding box center [289, 66] width 5 height 5
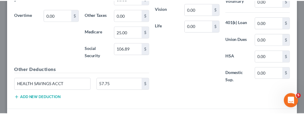
scroll to position [540, 0]
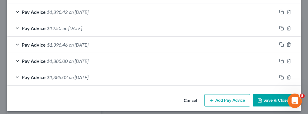
click at [268, 95] on button "Save & Close" at bounding box center [273, 100] width 41 height 13
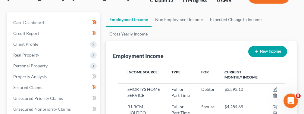
scroll to position [52, 0]
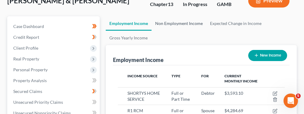
click at [190, 21] on link "Non Employment Income" at bounding box center [178, 23] width 55 height 14
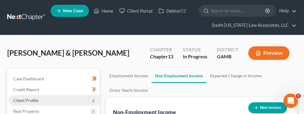
click at [28, 98] on span "Client Profile" at bounding box center [25, 100] width 25 height 5
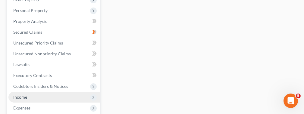
scroll to position [200, 0]
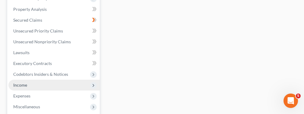
click at [24, 85] on span "Income" at bounding box center [20, 84] width 14 height 5
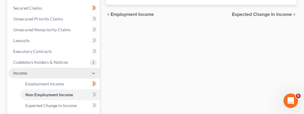
scroll to position [124, 0]
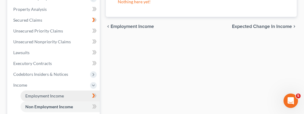
click at [49, 94] on span "Employment Income" at bounding box center [44, 95] width 39 height 5
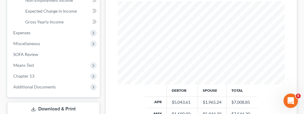
scroll to position [231, 0]
